Goal: Task Accomplishment & Management: Use online tool/utility

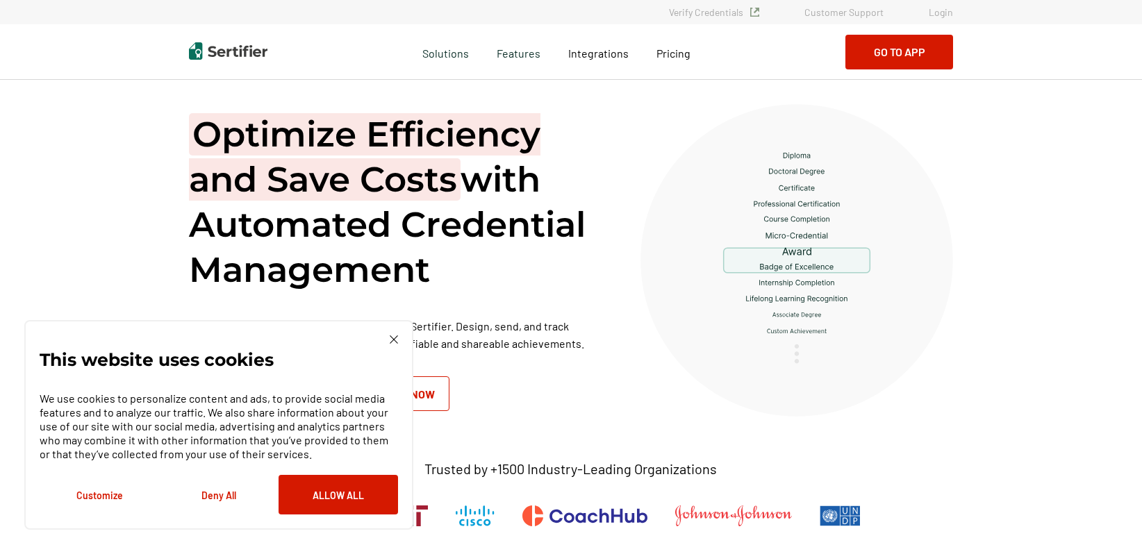
click at [949, 14] on link "Login" at bounding box center [941, 12] width 24 height 12
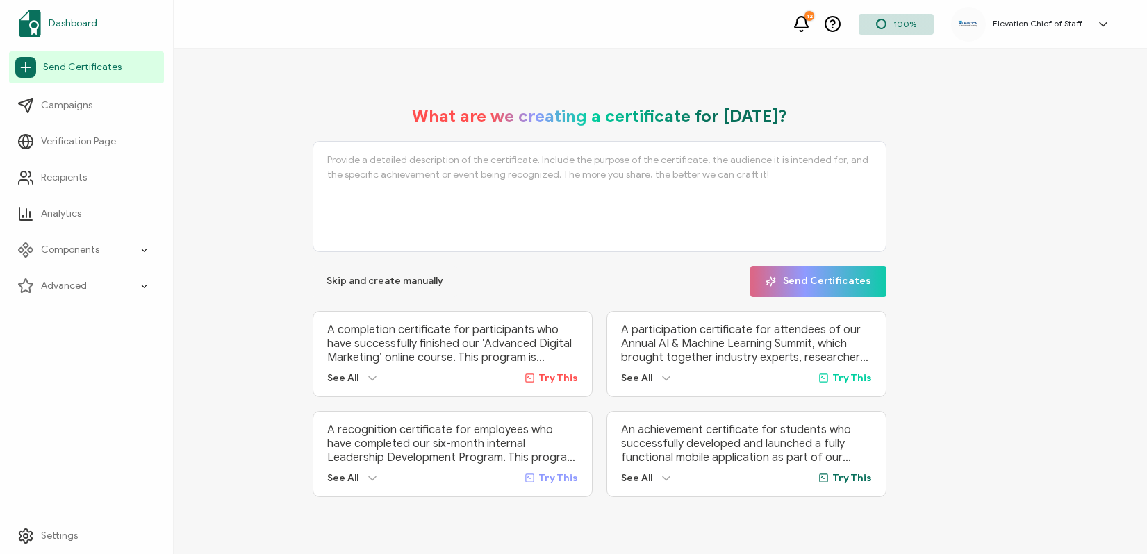
click at [100, 22] on link "Dashboard" at bounding box center [86, 23] width 155 height 39
click at [73, 31] on link "Dashboard" at bounding box center [86, 23] width 155 height 39
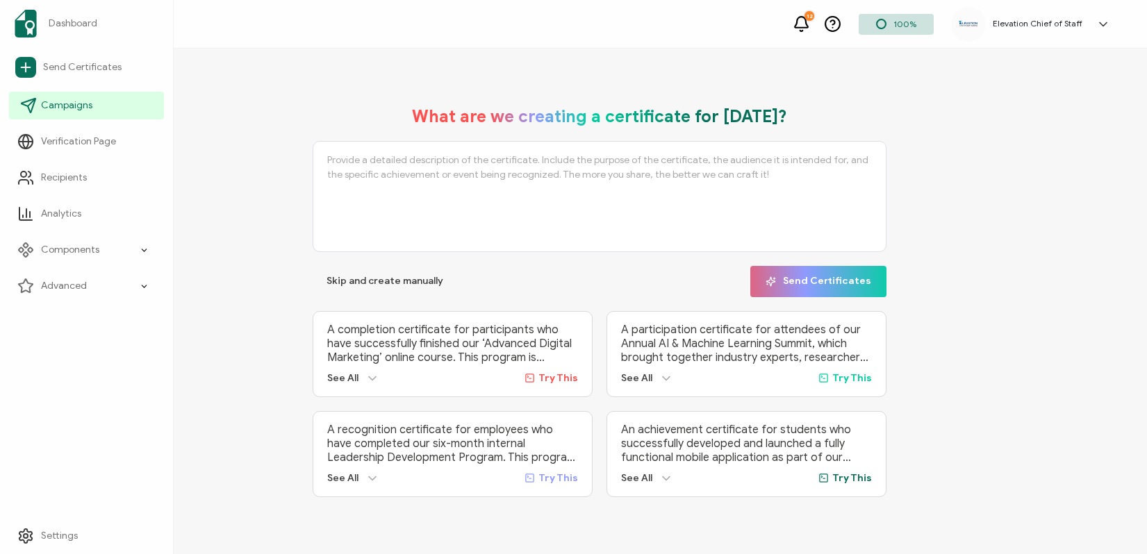
click at [78, 107] on span "Campaigns" at bounding box center [66, 106] width 51 height 14
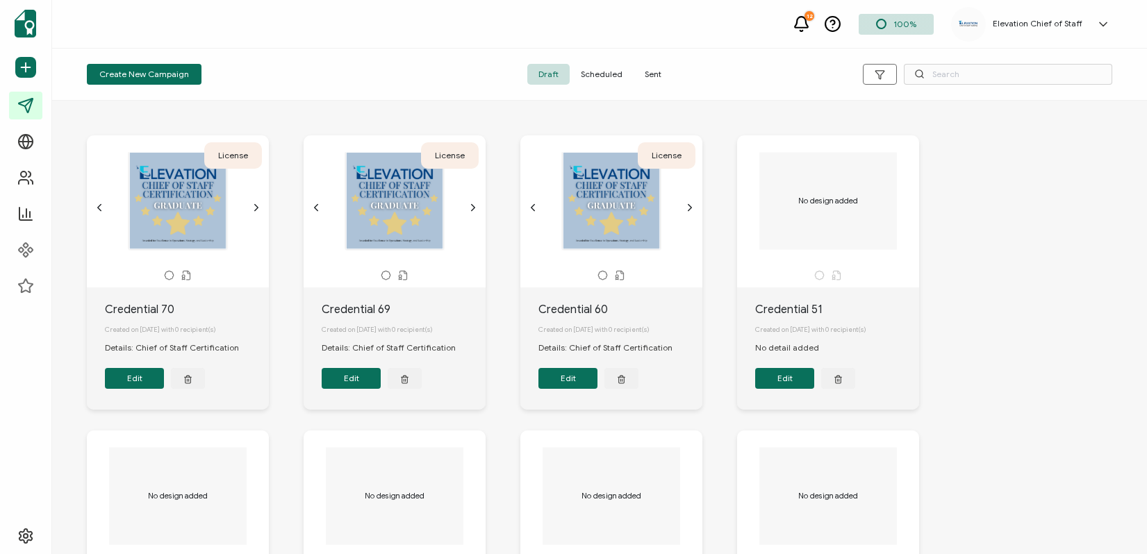
click at [645, 73] on span "Sent" at bounding box center [653, 74] width 39 height 21
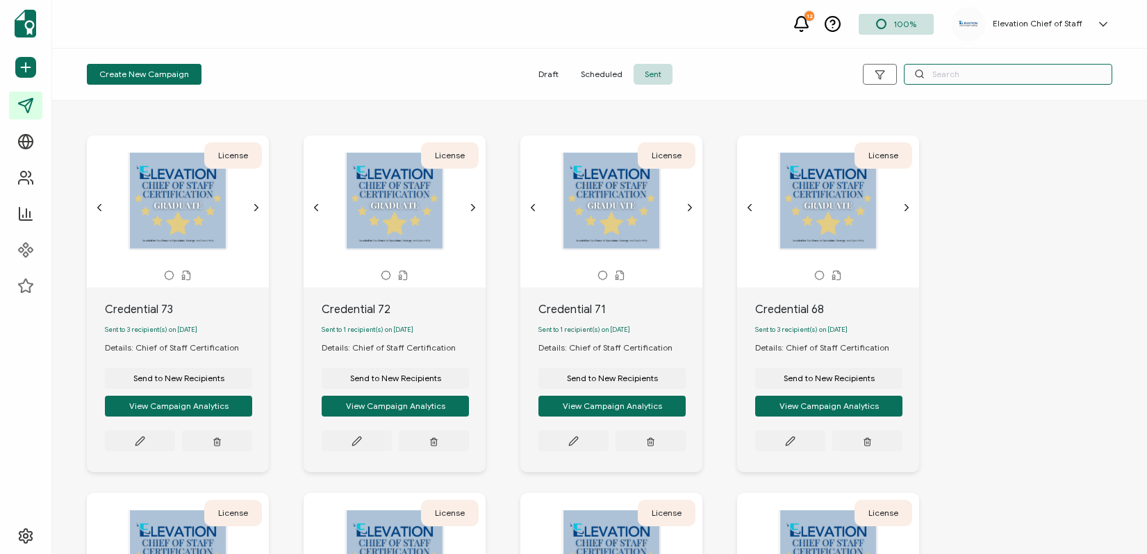
click at [989, 74] on input "text" at bounding box center [1008, 74] width 208 height 21
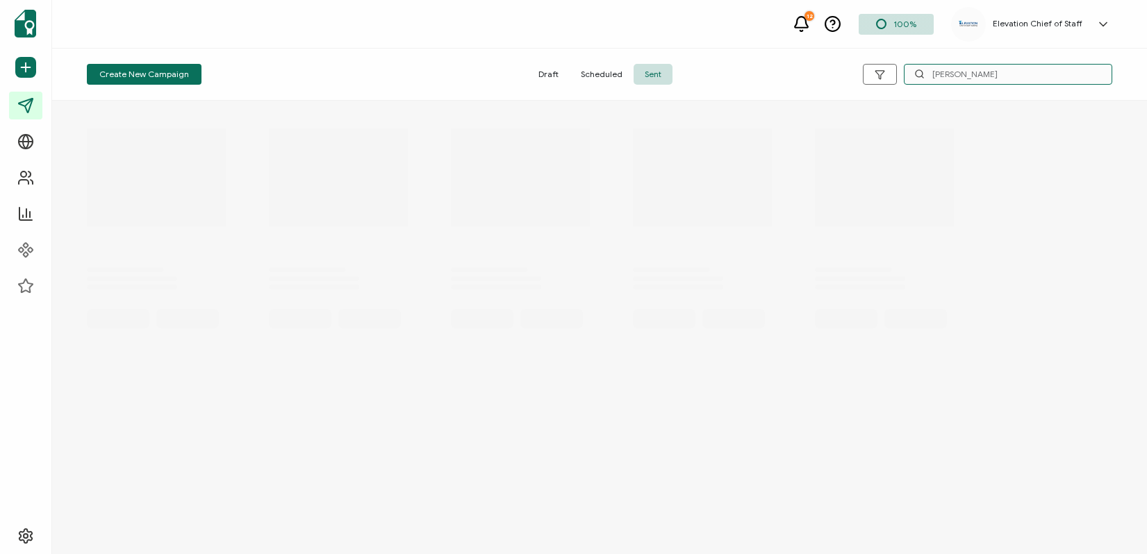
type input "altermatt"
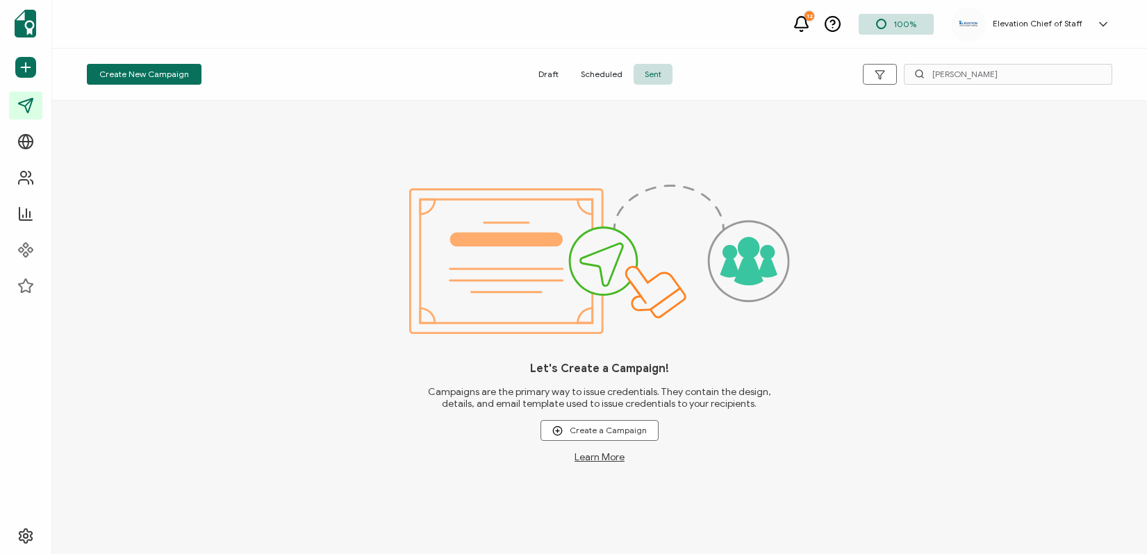
click at [639, 76] on span "Sent" at bounding box center [653, 74] width 39 height 21
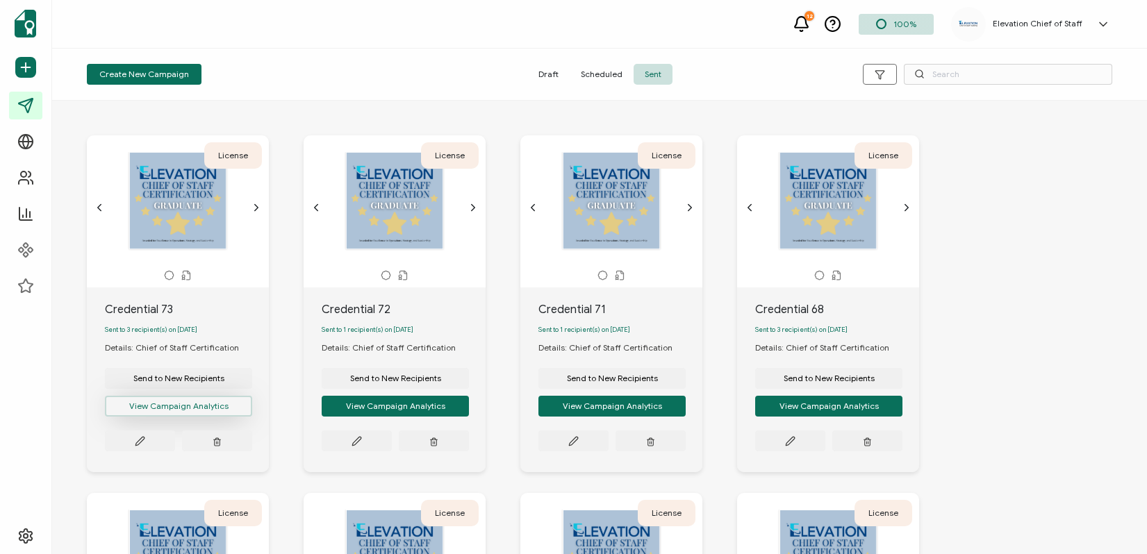
click at [183, 414] on button "View Campaign Analytics" at bounding box center [178, 406] width 147 height 21
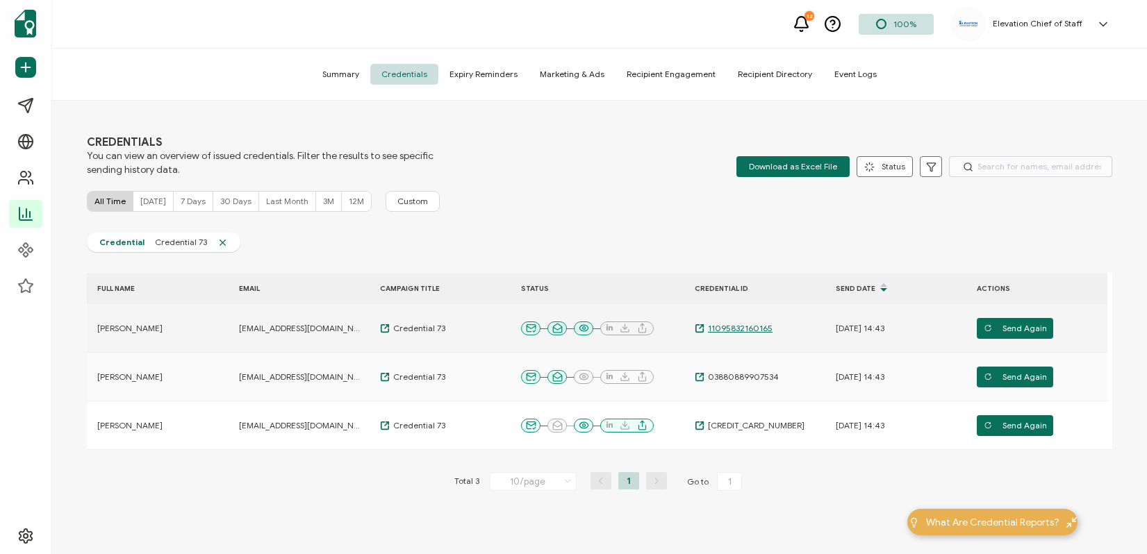
click at [716, 323] on span "11095832160165" at bounding box center [738, 328] width 68 height 11
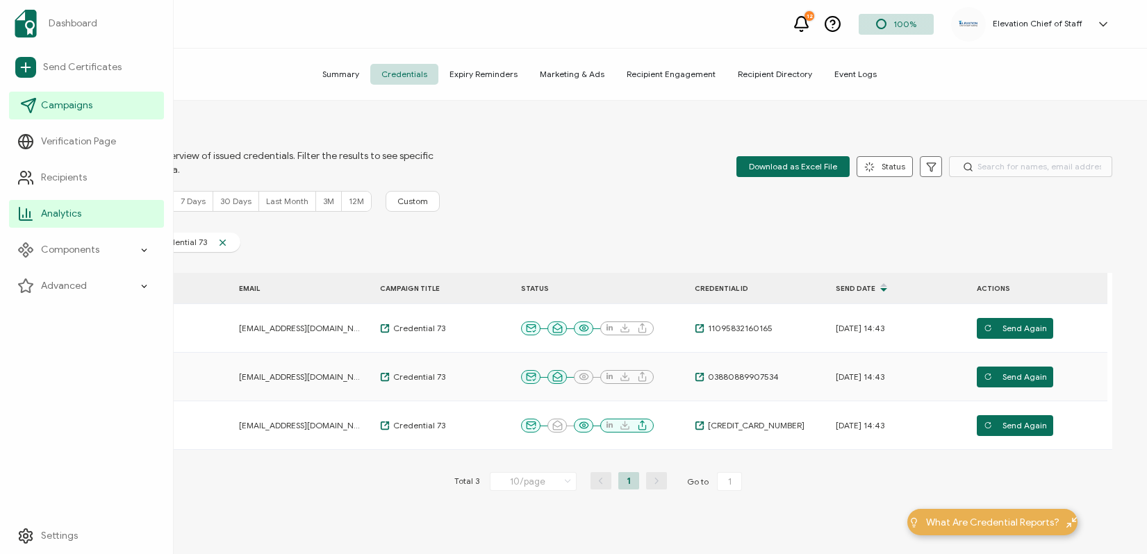
click at [26, 101] on icon at bounding box center [29, 106] width 14 height 14
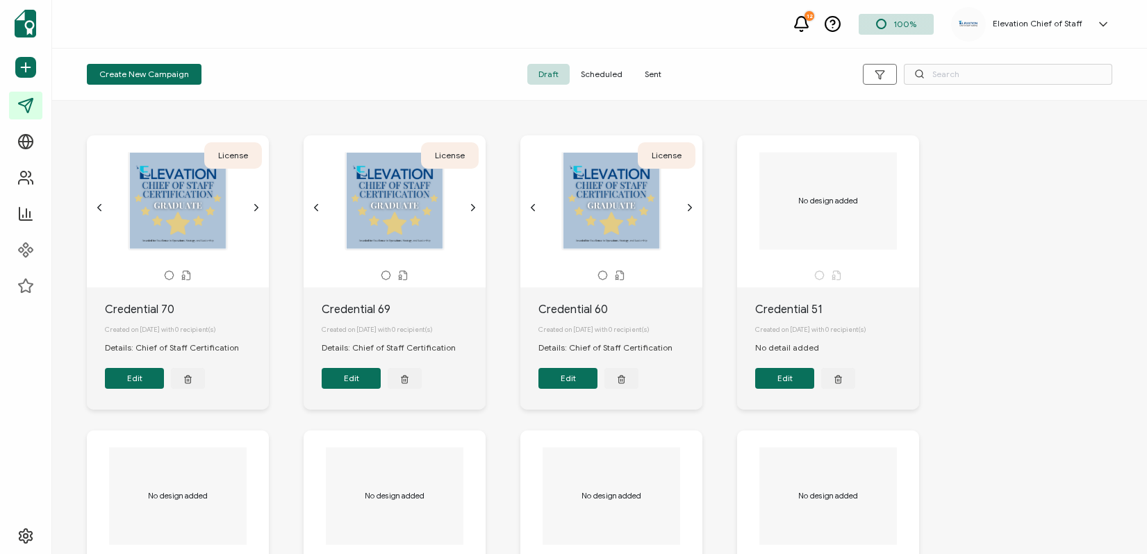
click at [654, 72] on span "Sent" at bounding box center [653, 74] width 39 height 21
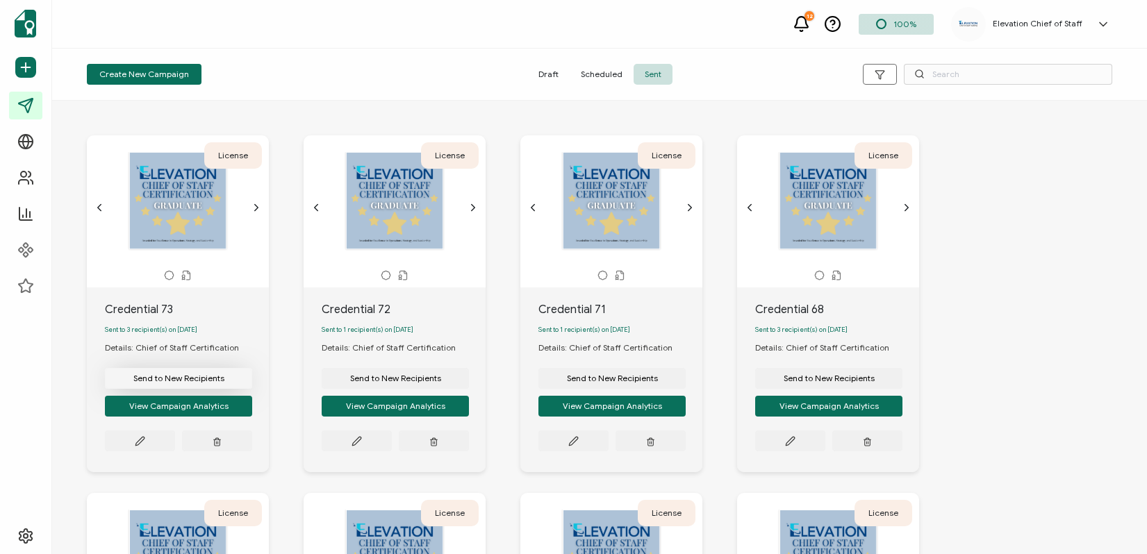
click at [190, 383] on span "Send to New Recipients" at bounding box center [178, 378] width 91 height 8
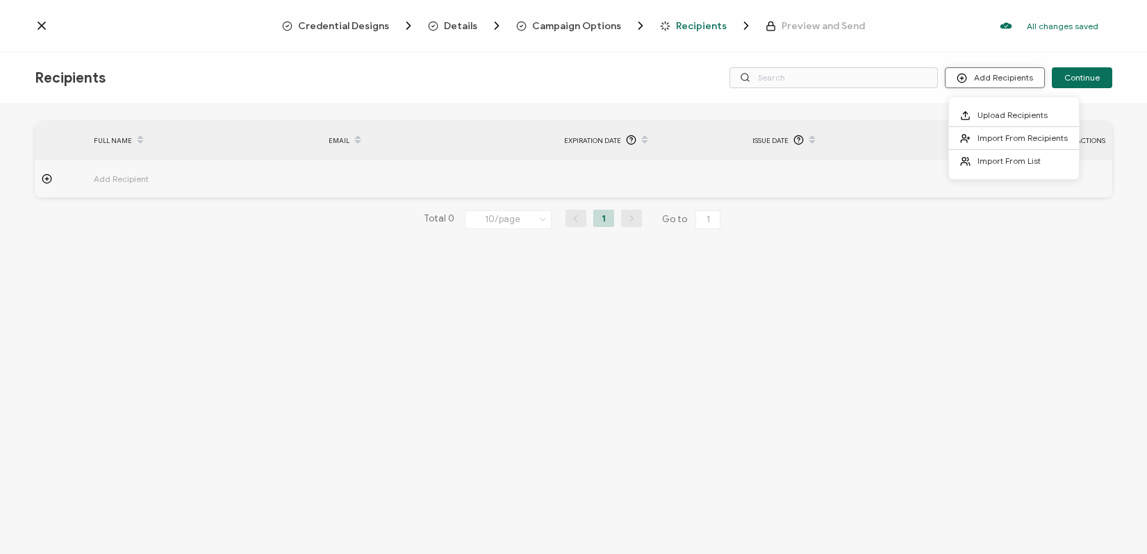
click at [1004, 75] on button "Add Recipients" at bounding box center [995, 77] width 100 height 21
click at [992, 140] on span "Import From Recipients" at bounding box center [1022, 138] width 90 height 10
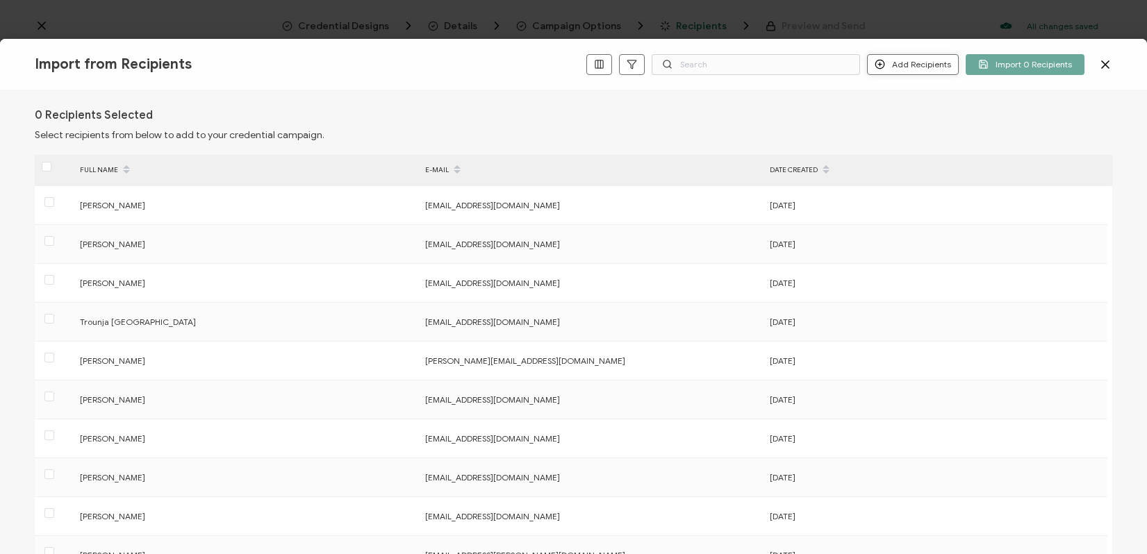
click at [937, 61] on button "Add Recipients" at bounding box center [913, 64] width 92 height 21
click at [918, 113] on span "Add a Single Recipient" at bounding box center [946, 113] width 88 height 10
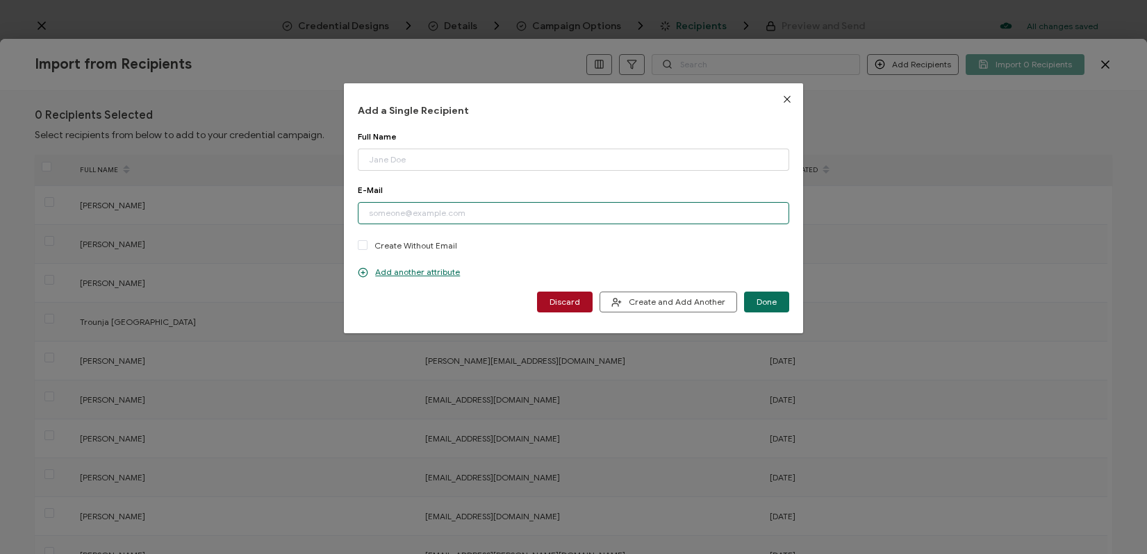
click at [447, 216] on input "dialog" at bounding box center [573, 213] width 431 height 22
paste input "arsenaultj@gao.gov"
type input "arsenaultj@gao.gov"
click at [440, 160] on input "dialog" at bounding box center [573, 160] width 431 height 22
paste input "Jacques Arsenault"
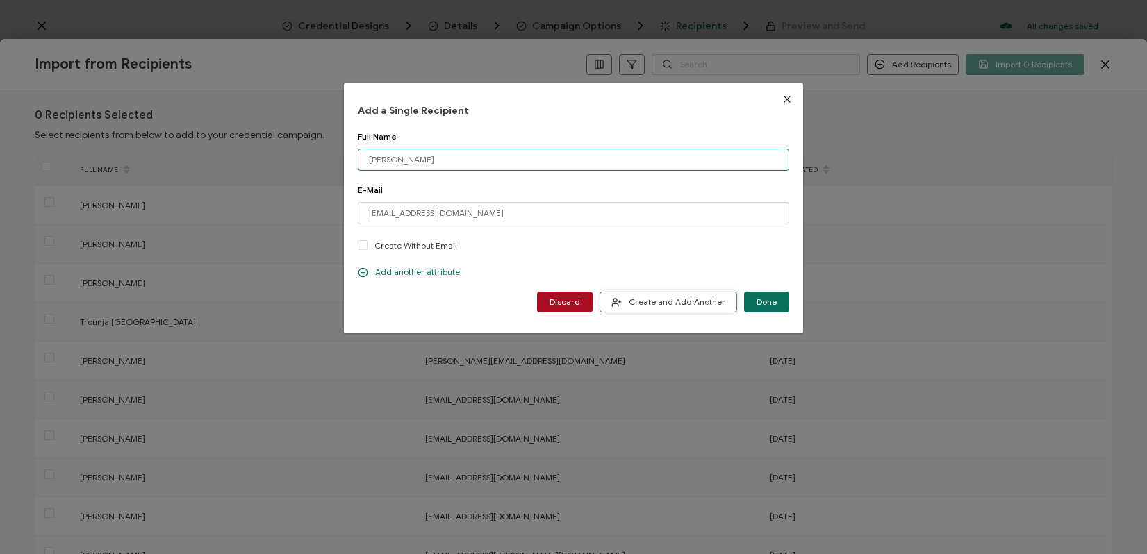
type input "Jacques Arsenault"
click at [682, 304] on span "Create and Add Another" at bounding box center [668, 302] width 114 height 10
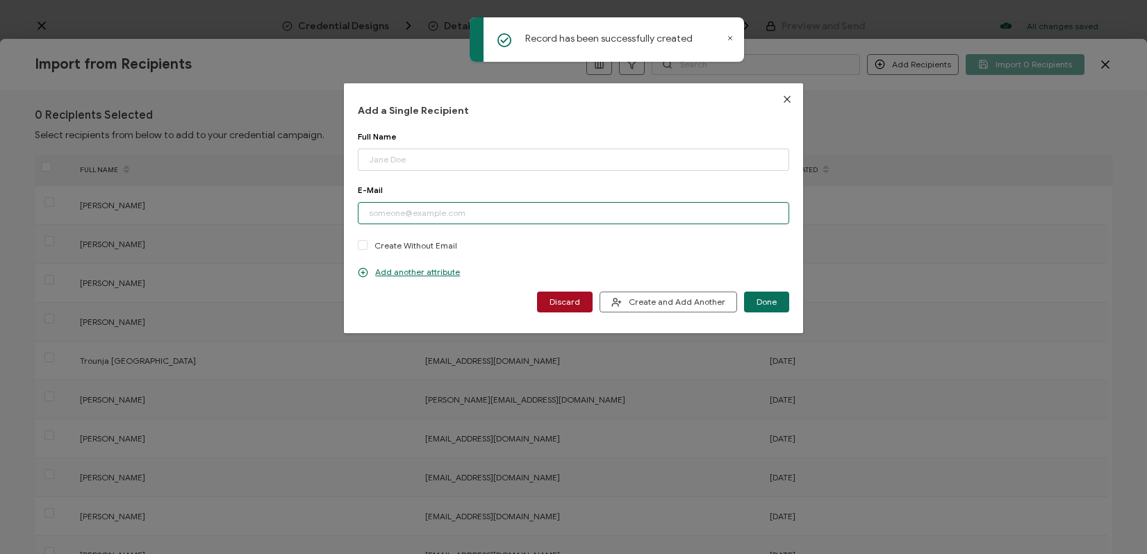
click at [570, 214] on input "dialog" at bounding box center [573, 213] width 431 height 22
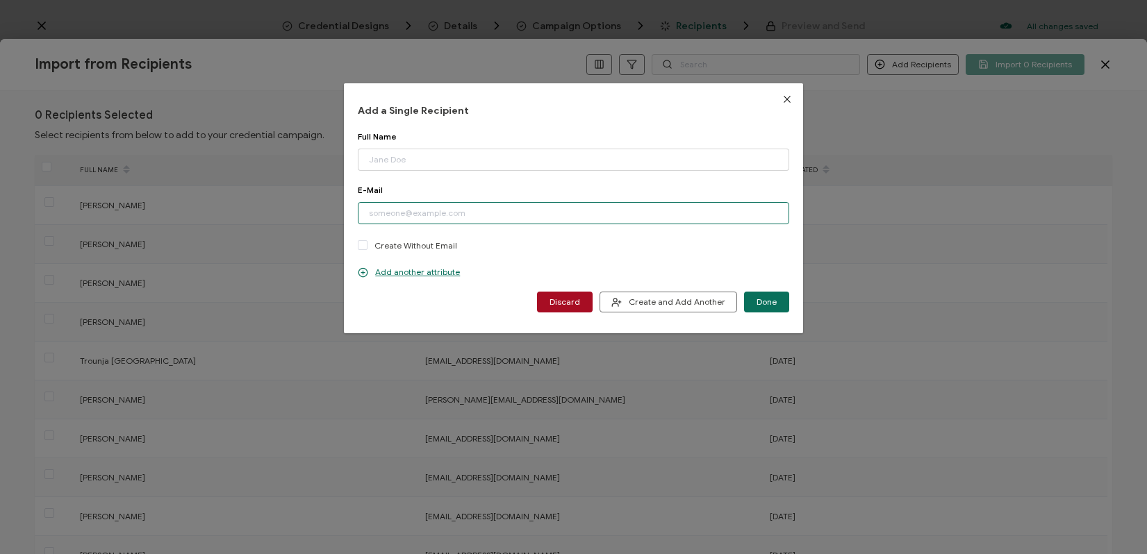
paste input "lfellela@gmail.com"
type input "lfellela@gmail.com"
click at [478, 155] on input "dialog" at bounding box center [573, 160] width 431 height 22
paste input "Laura Fellela"
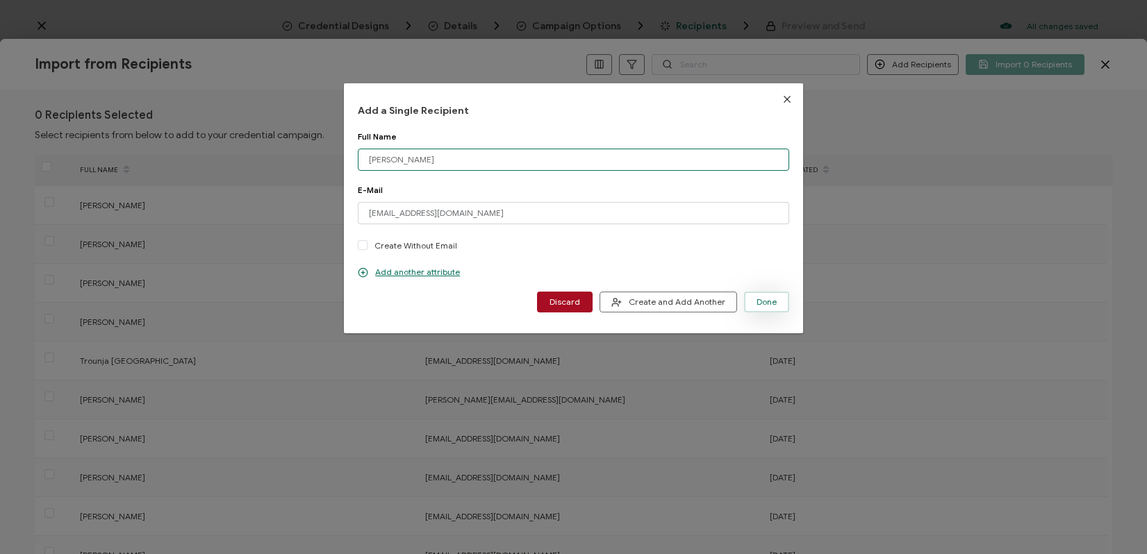
type input "Laura Fellela"
click at [757, 299] on span "Done" at bounding box center [767, 302] width 20 height 8
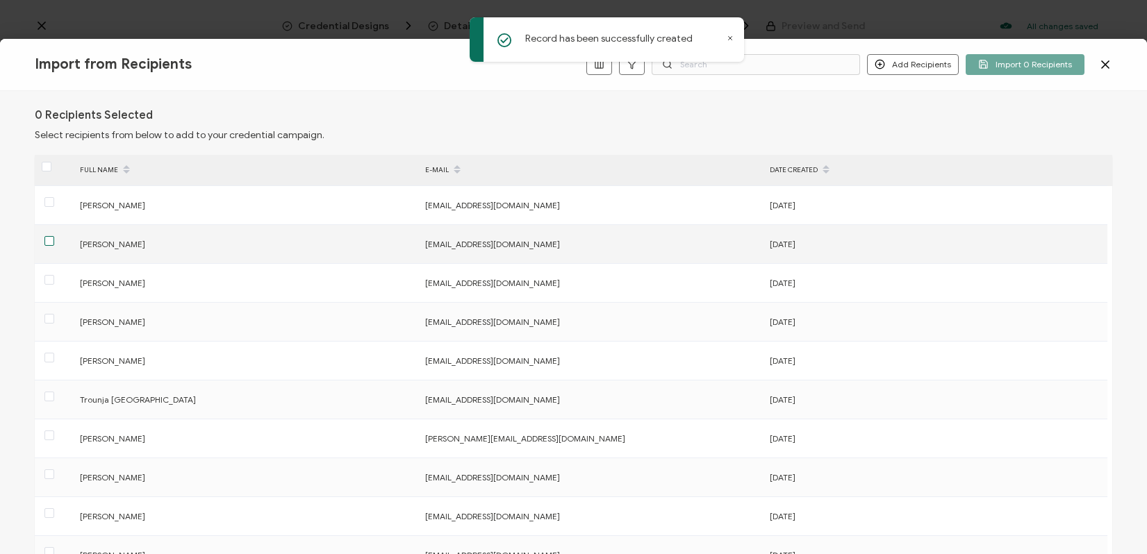
click at [47, 241] on span at bounding box center [49, 241] width 10 height 10
click at [54, 236] on input "checkbox" at bounding box center [54, 236] width 0 height 0
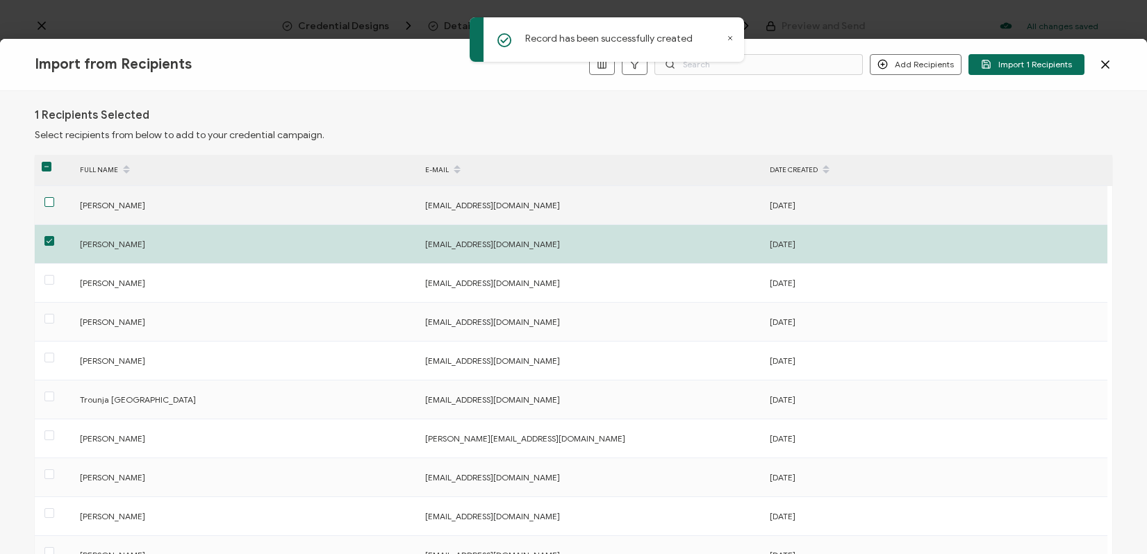
click at [51, 198] on span at bounding box center [49, 202] width 10 height 10
click at [54, 197] on input "checkbox" at bounding box center [54, 197] width 0 height 0
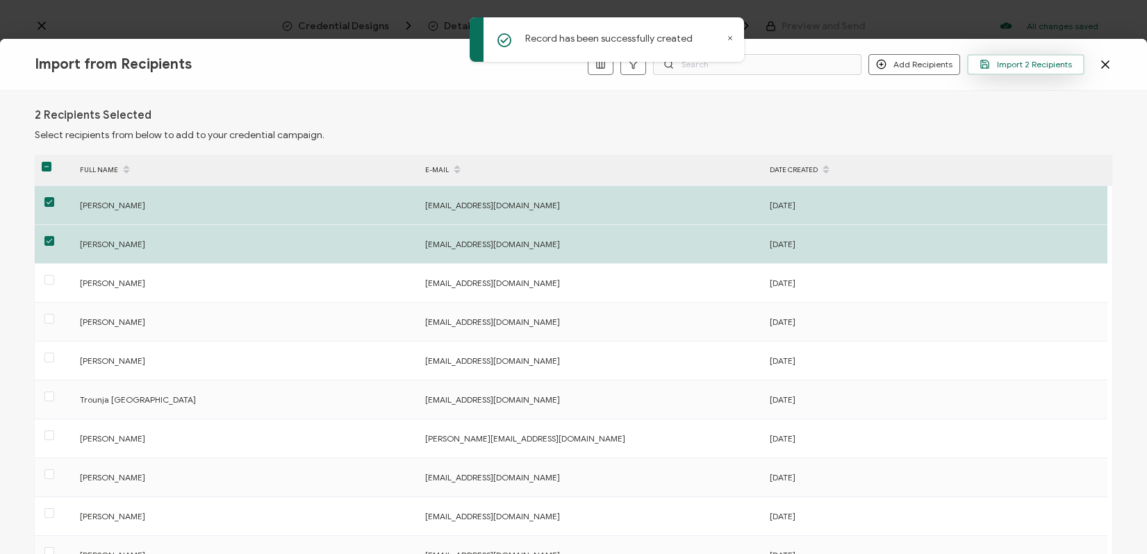
click at [1039, 64] on span "Import 2 Recipients" at bounding box center [1026, 64] width 92 height 10
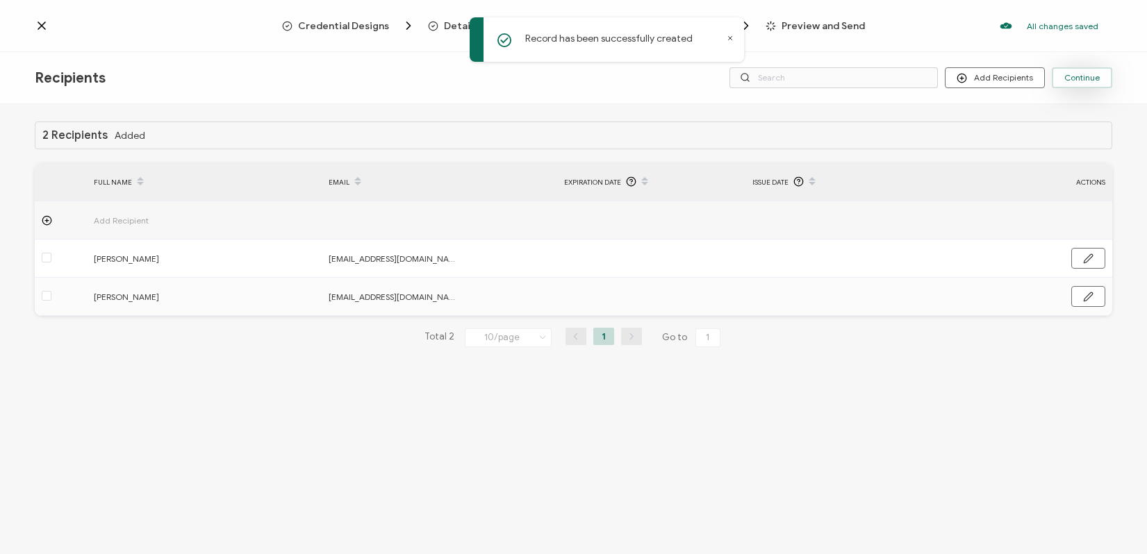
click at [1083, 84] on button "Continue" at bounding box center [1082, 77] width 60 height 21
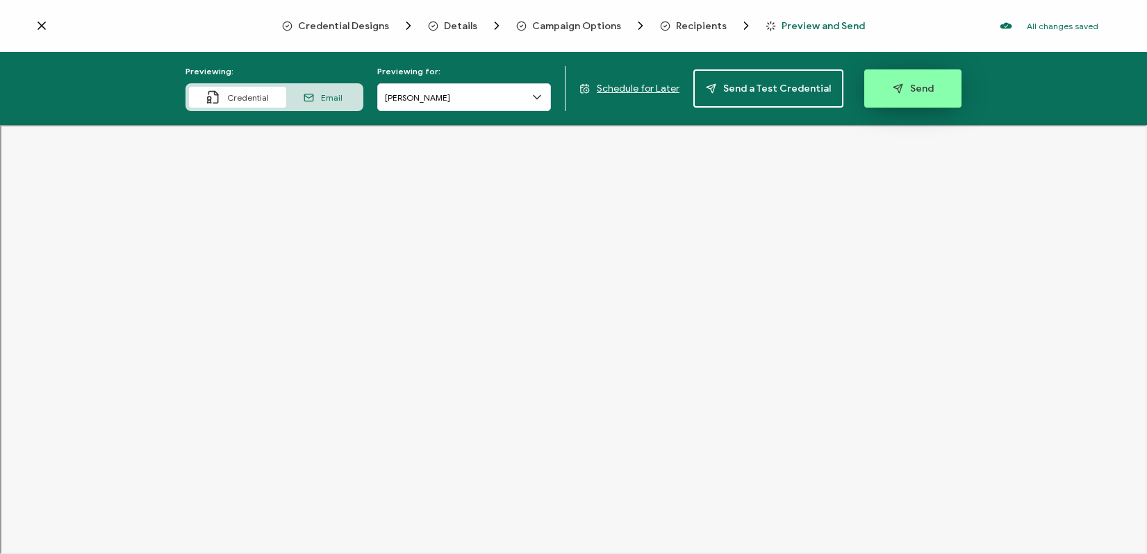
click at [909, 86] on span "Send" at bounding box center [913, 88] width 41 height 10
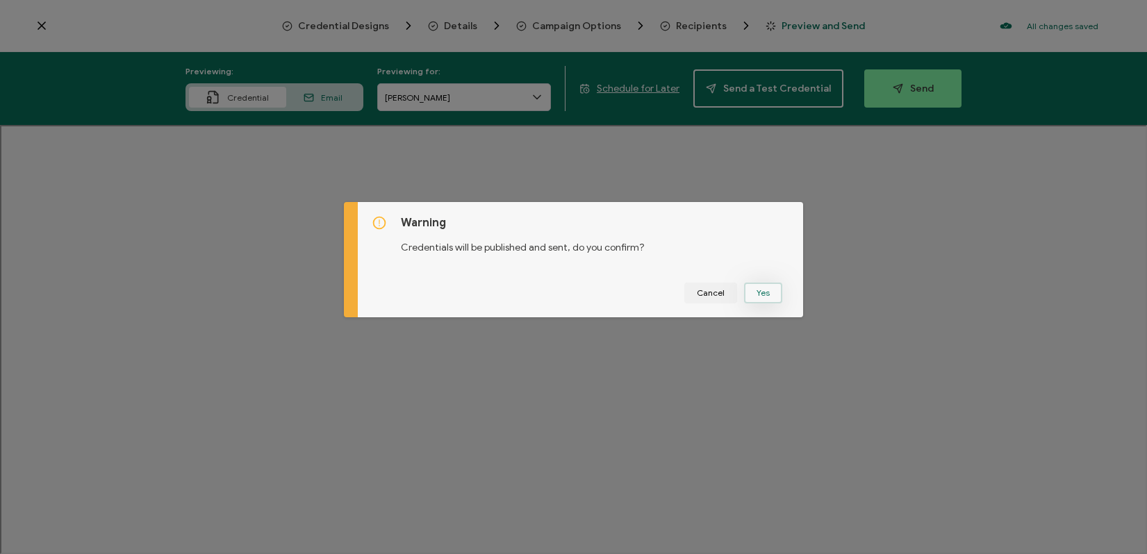
click at [766, 289] on button "Yes" at bounding box center [763, 293] width 38 height 21
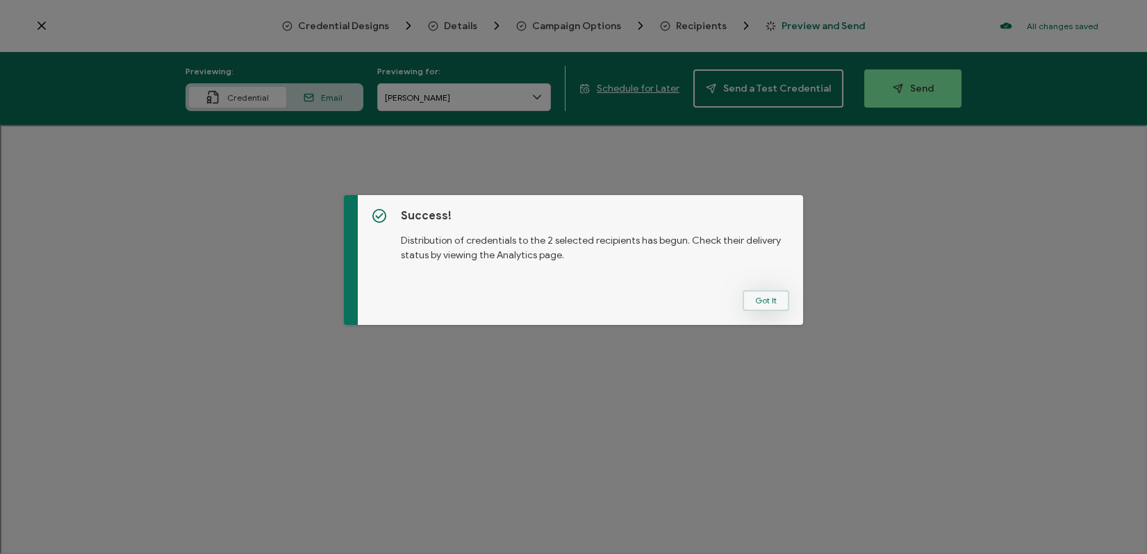
click at [756, 302] on button "Got It" at bounding box center [766, 300] width 47 height 21
